Goal: Task Accomplishment & Management: Manage account settings

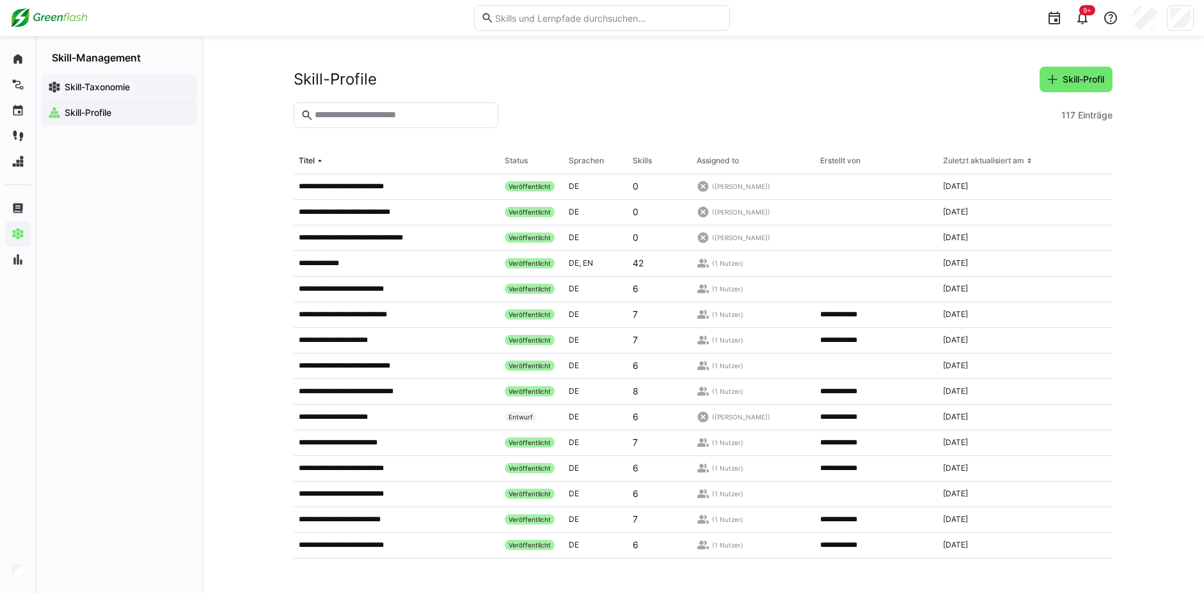
scroll to position [2044, 0]
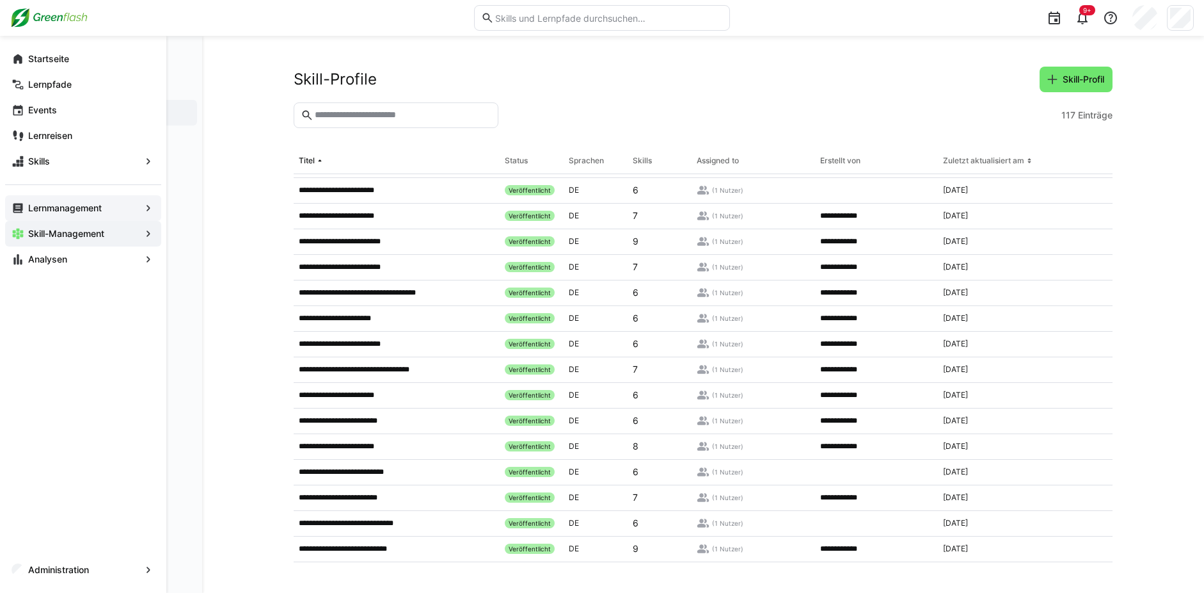
click at [61, 213] on span "Lernmanagement" at bounding box center [83, 208] width 114 height 13
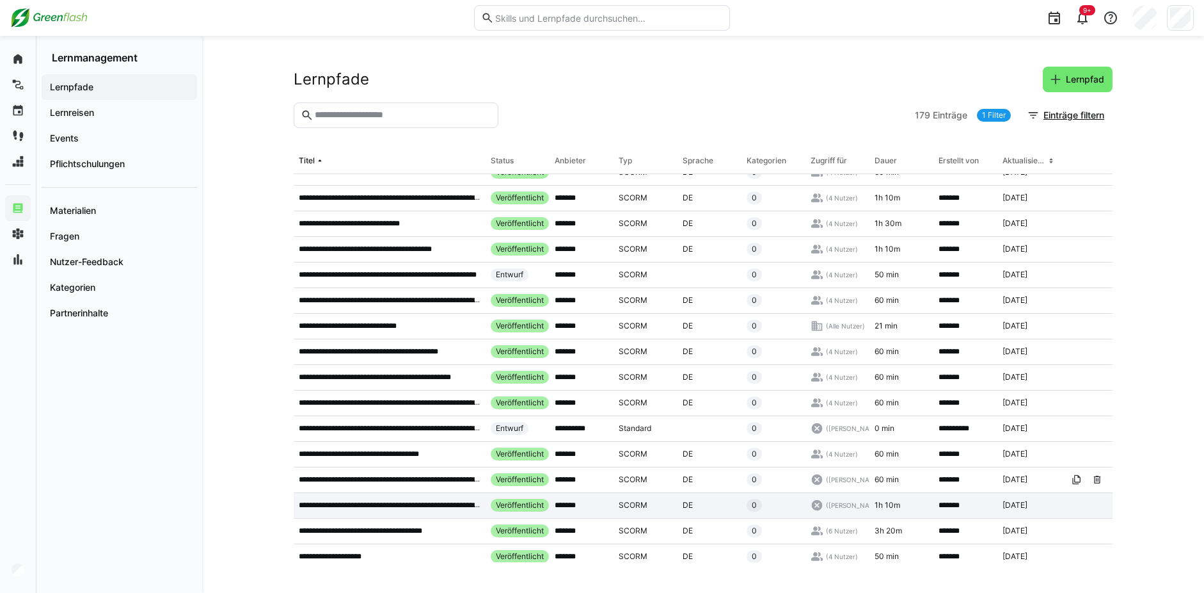
scroll to position [1730, 0]
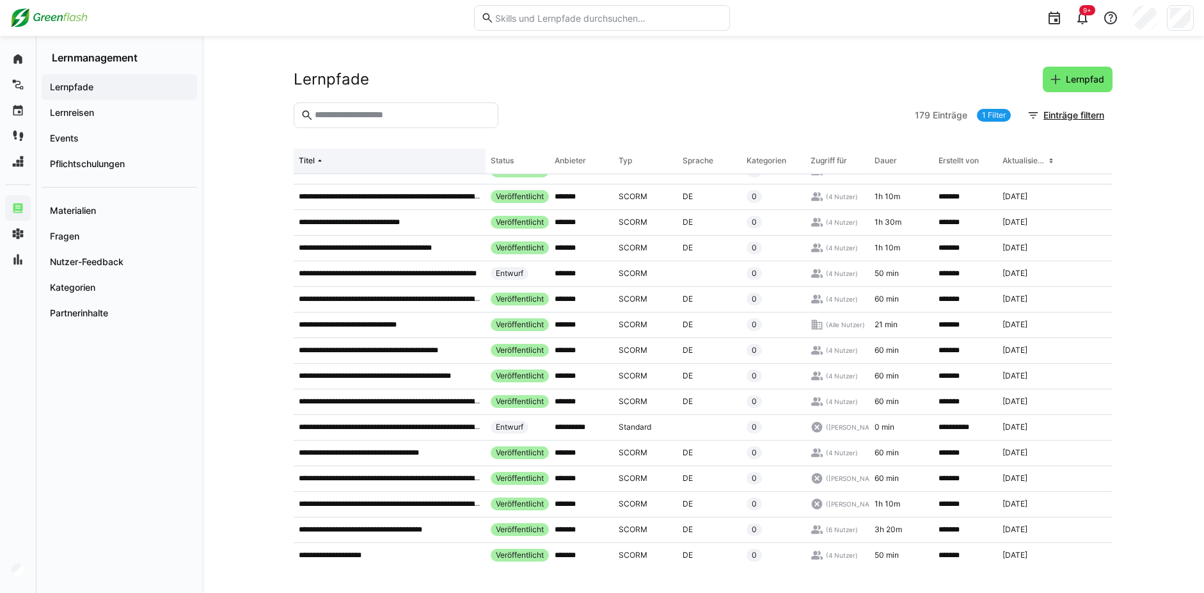
click at [322, 159] on eds-icon at bounding box center [320, 161] width 10 height 10
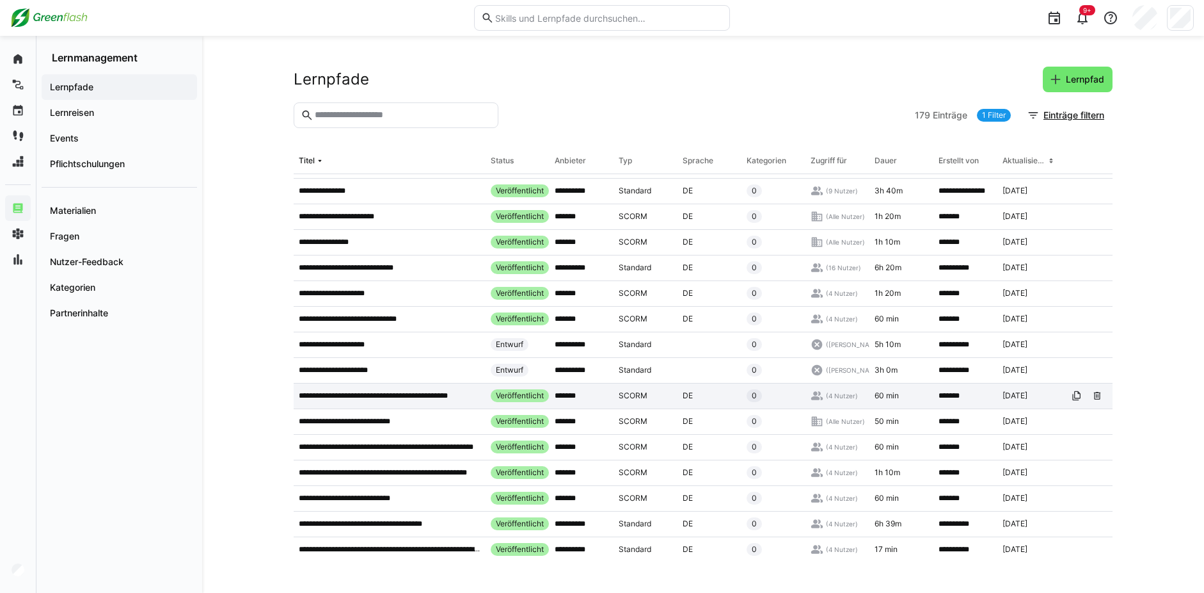
scroll to position [771, 0]
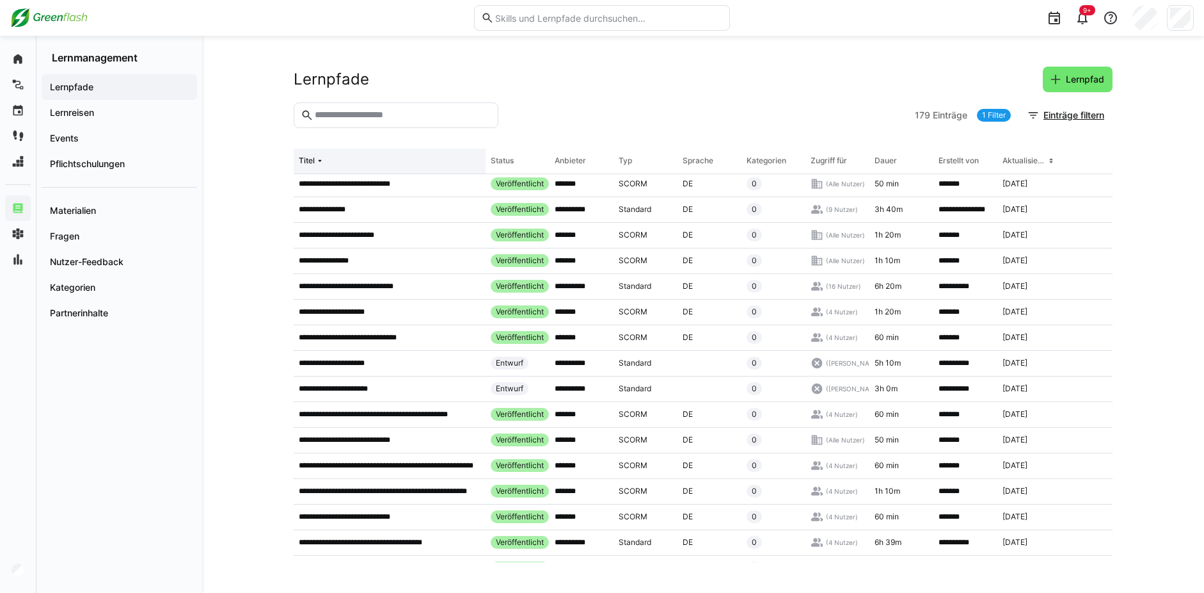
click at [323, 163] on eds-icon at bounding box center [320, 161] width 10 height 10
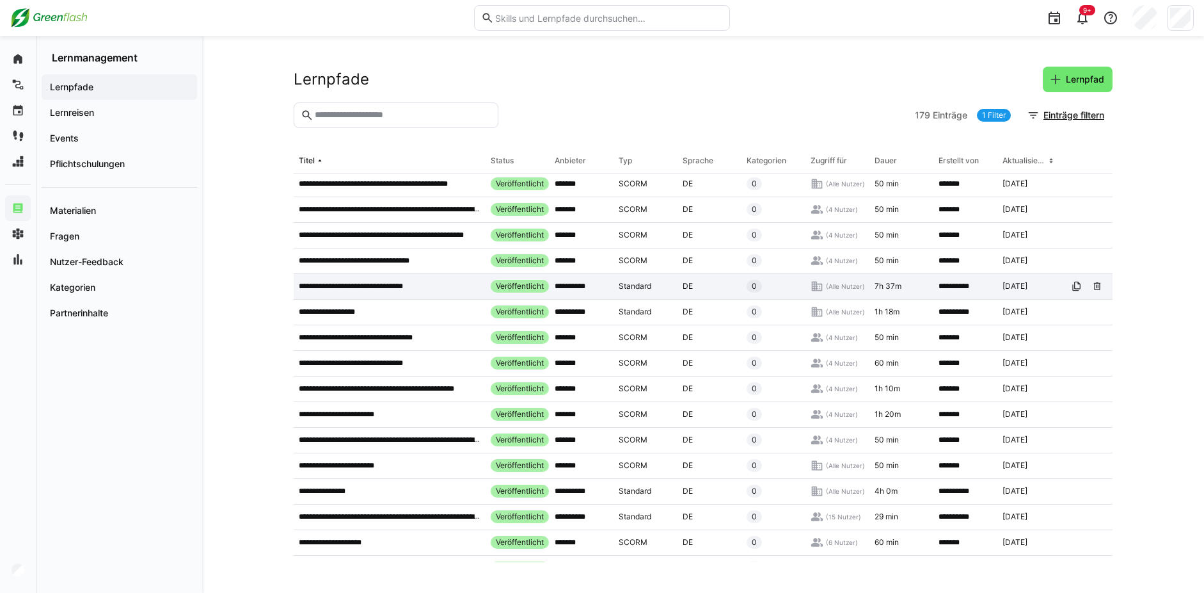
scroll to position [2754, 0]
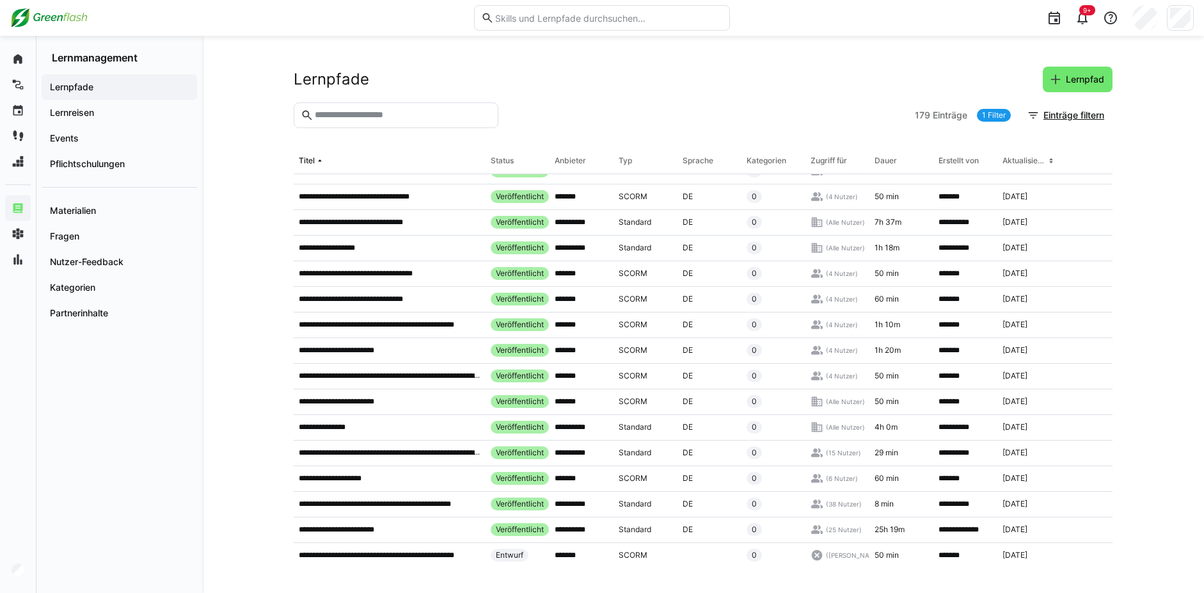
click at [343, 120] on input "text" at bounding box center [403, 115] width 178 height 12
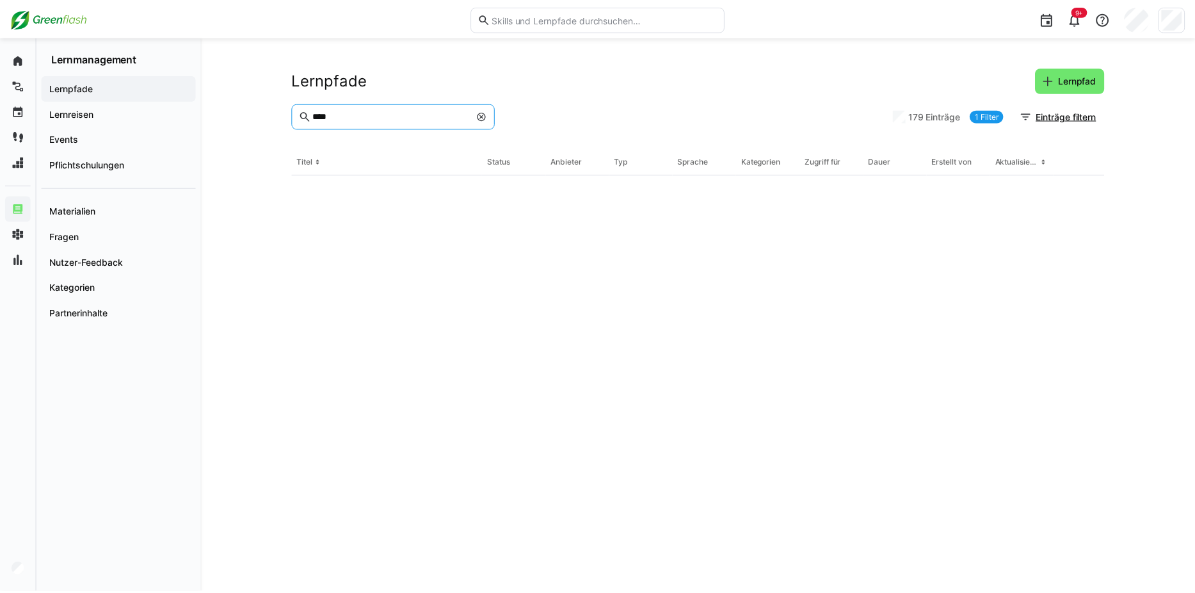
scroll to position [0, 0]
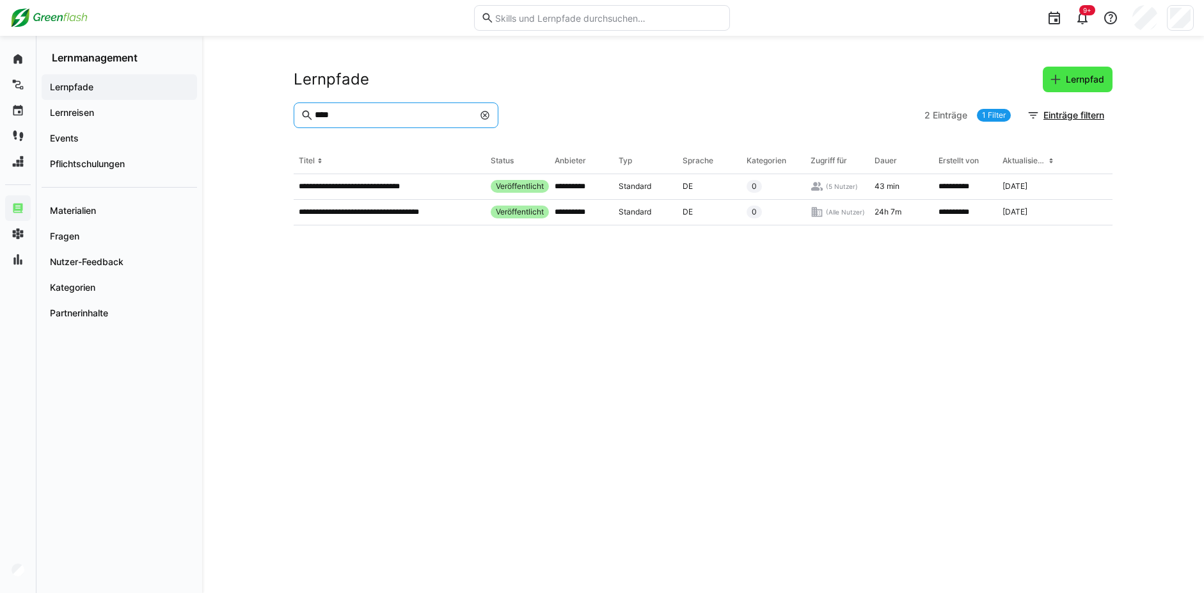
type input "****"
click at [1069, 83] on span "Lernpfad" at bounding box center [1085, 79] width 42 height 13
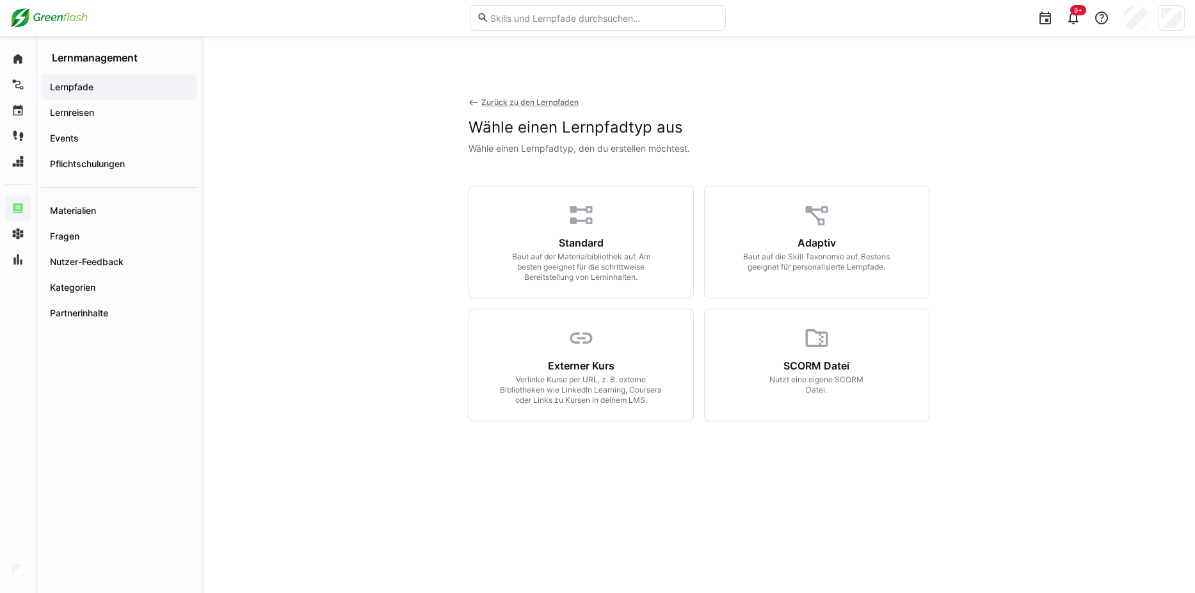
click at [563, 100] on div "Zurück zu den Lernpfaden" at bounding box center [529, 102] width 97 height 10
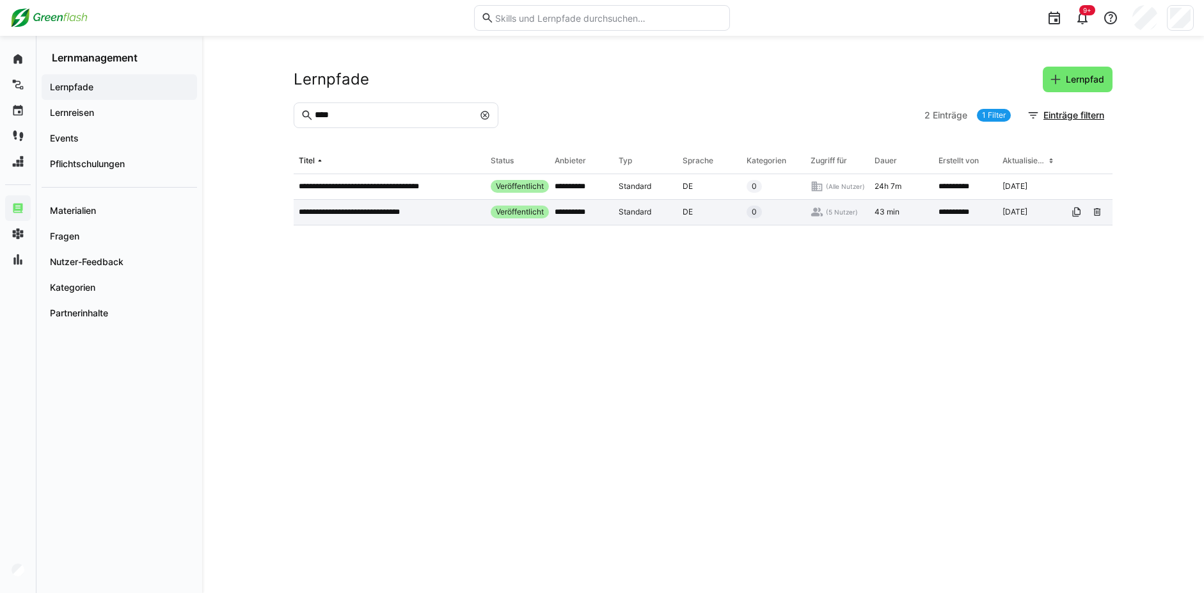
click at [401, 218] on div "**********" at bounding box center [390, 213] width 192 height 26
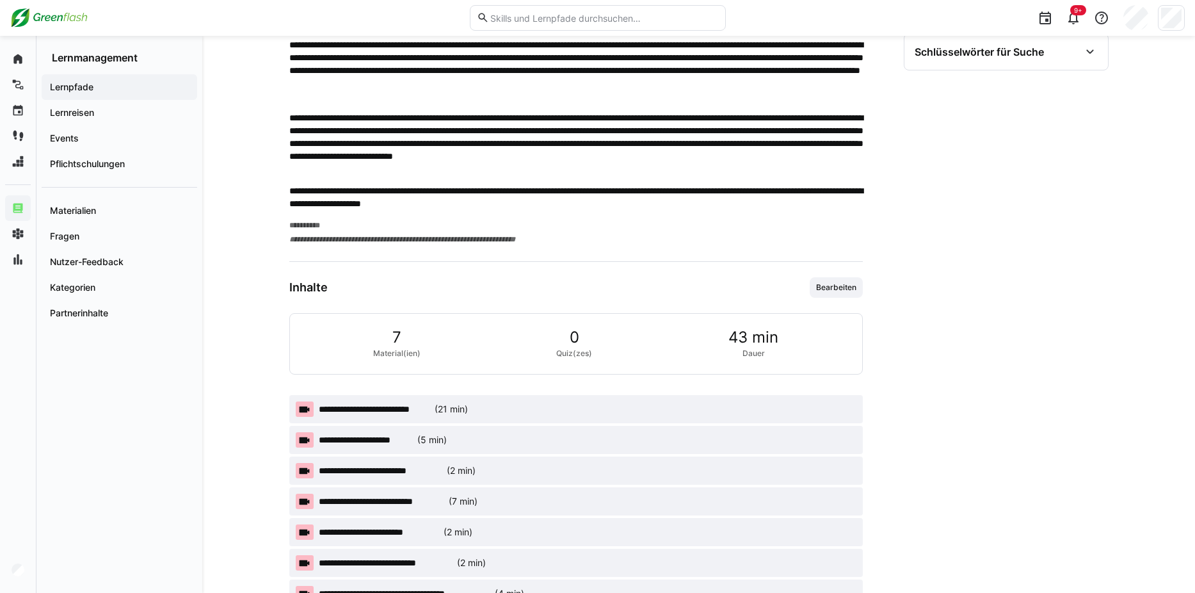
scroll to position [603, 0]
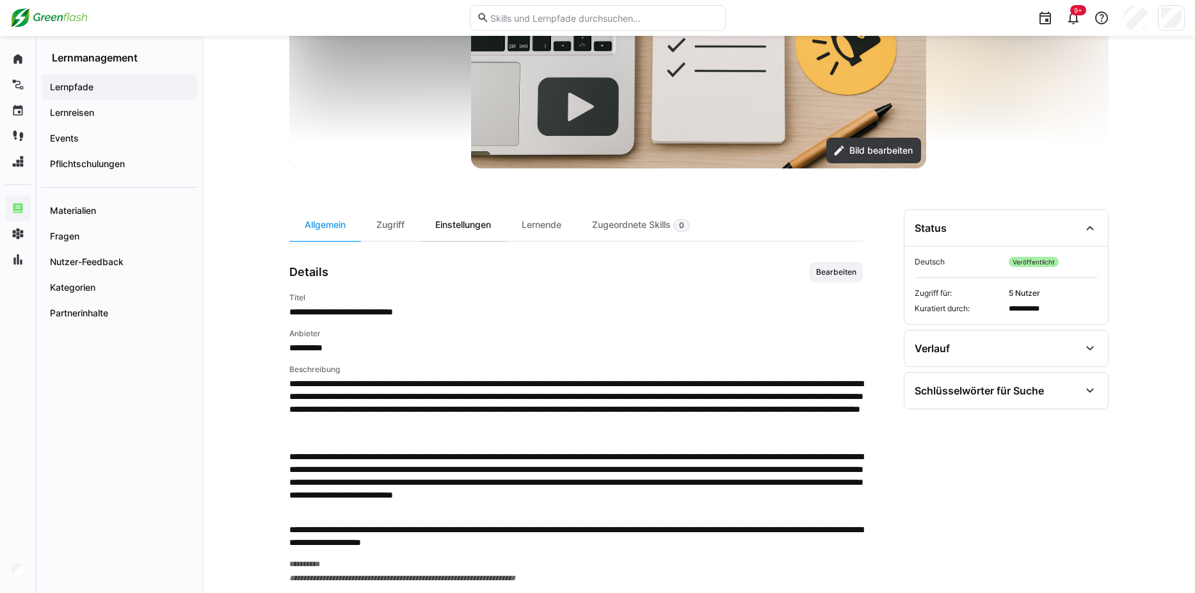
click at [483, 227] on div "Einstellungen" at bounding box center [463, 224] width 86 height 31
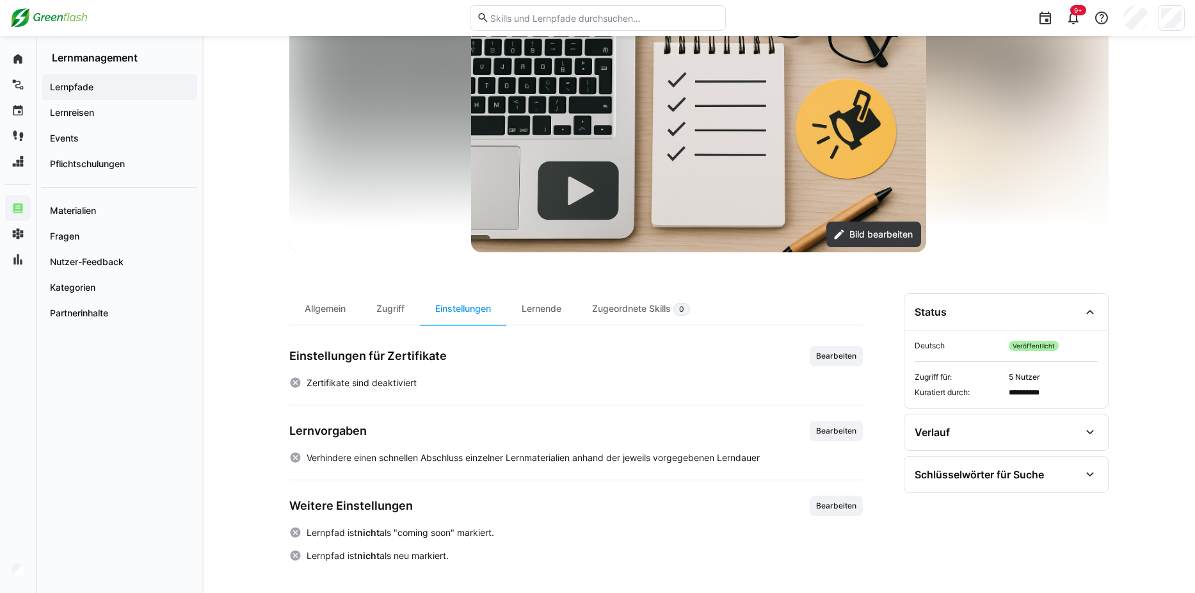
scroll to position [136, 0]
click at [544, 308] on div "Lernende" at bounding box center [541, 308] width 70 height 31
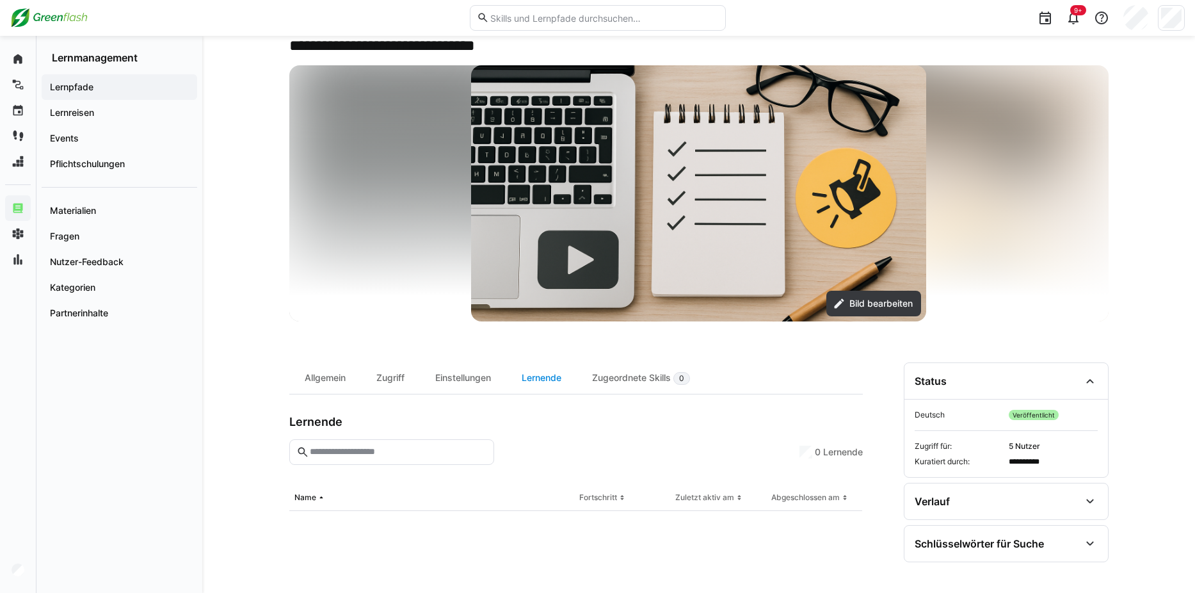
scroll to position [67, 0]
click at [380, 378] on div "Zugriff" at bounding box center [390, 377] width 59 height 31
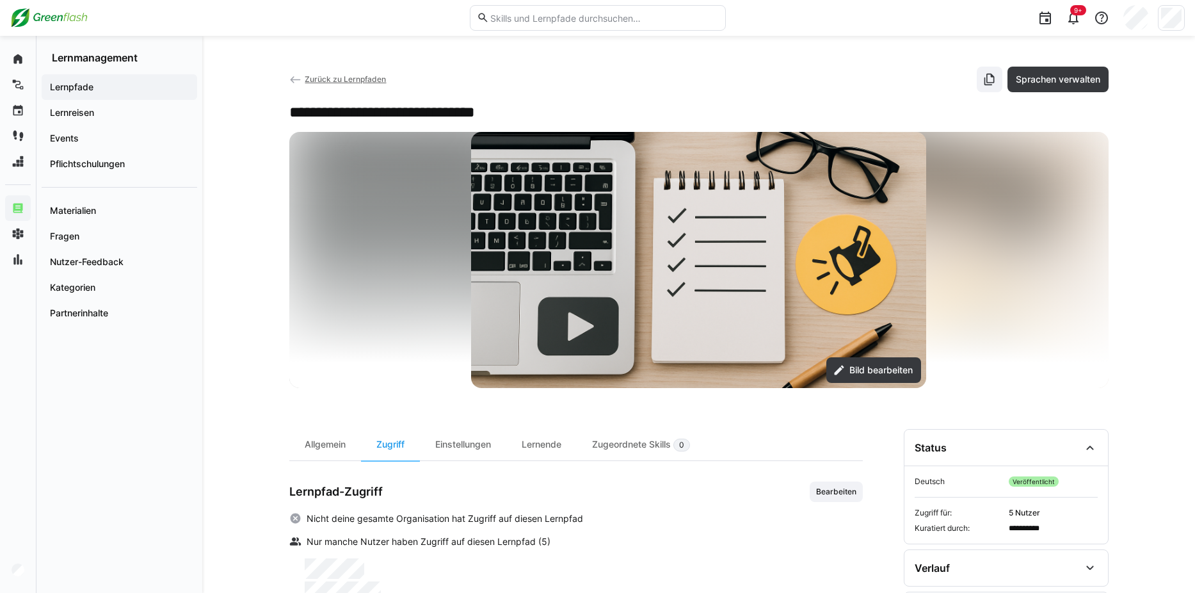
click at [362, 81] on span "Zurück zu Lernpfaden" at bounding box center [345, 79] width 81 height 10
